Goal: Task Accomplishment & Management: Manage account settings

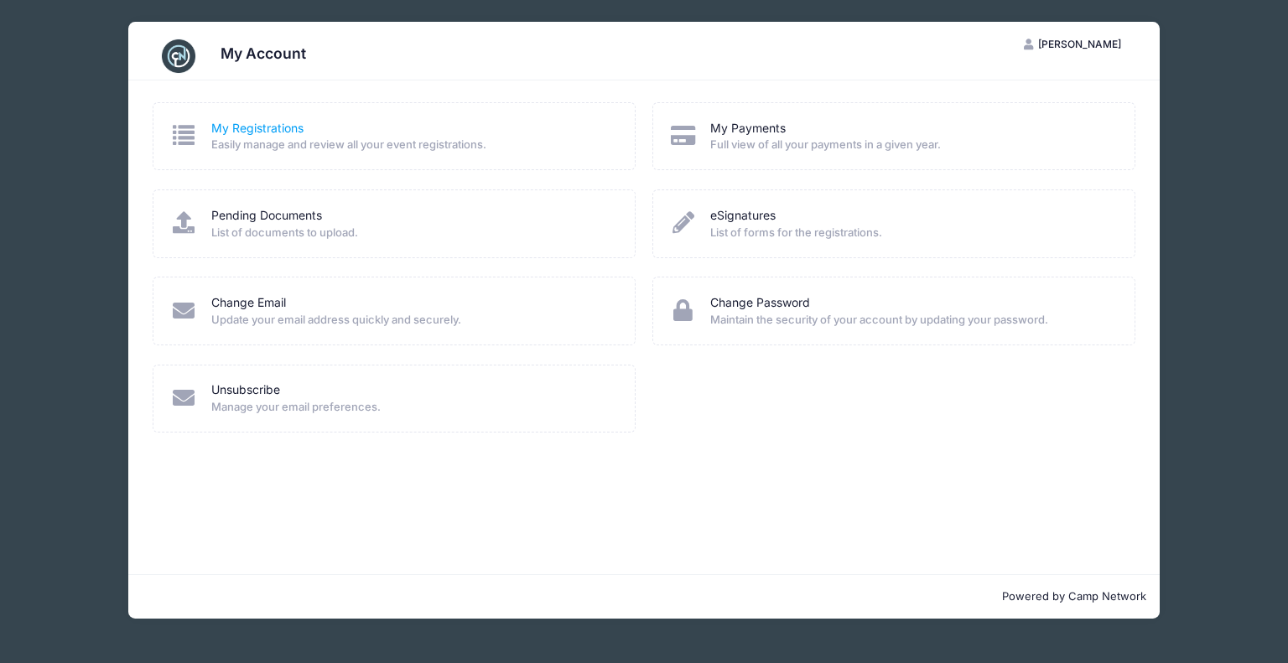
click at [268, 133] on link "My Registrations" at bounding box center [257, 129] width 92 height 18
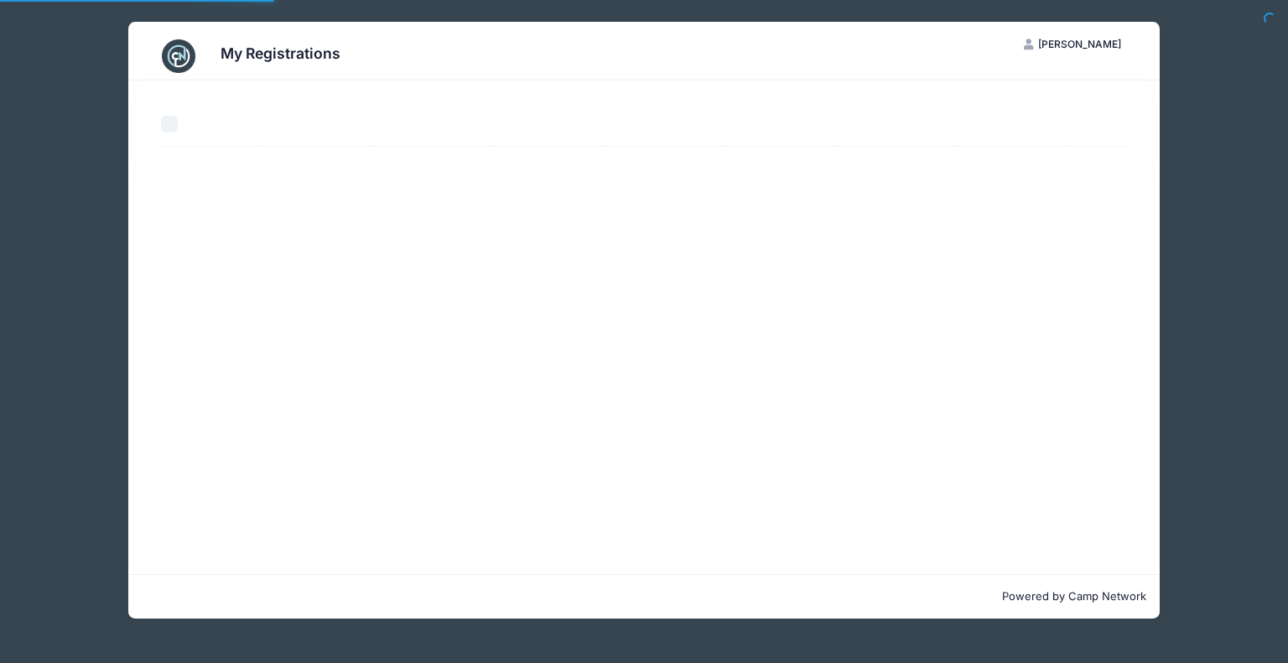
select select "50"
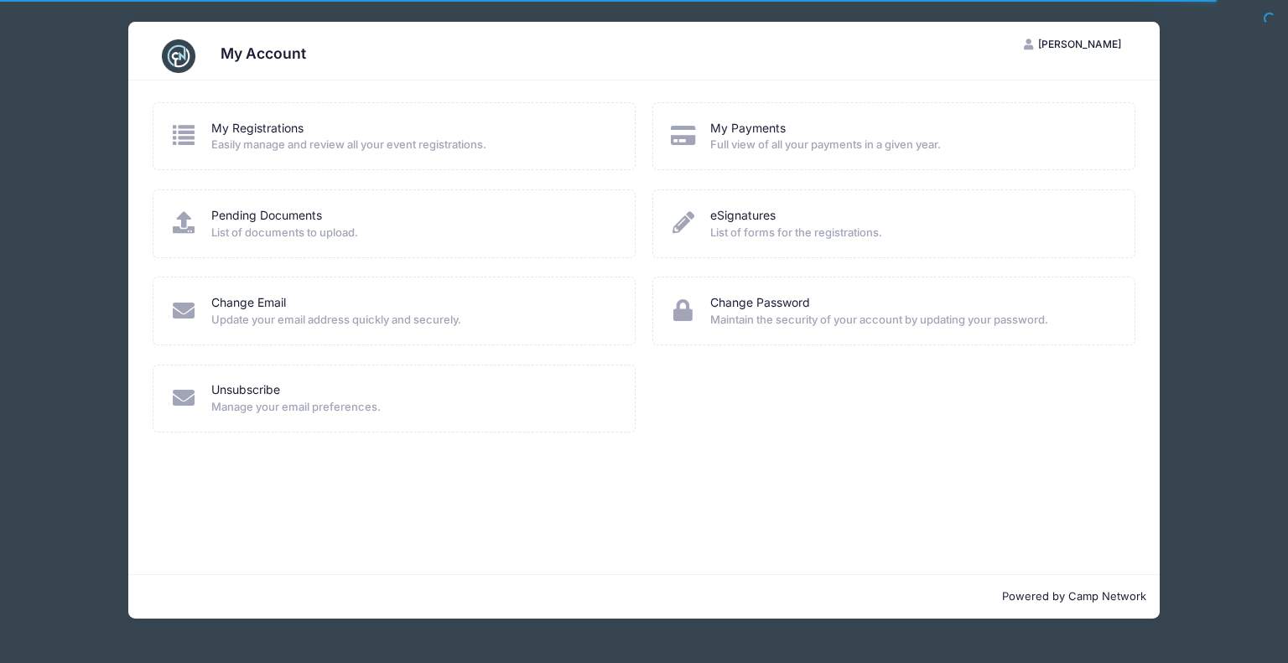
click at [1228, 79] on div "My Account CD Christopher DiMeo My Account Logout My Registrations Easily manag…" at bounding box center [643, 320] width 1237 height 641
